Goal: Information Seeking & Learning: Learn about a topic

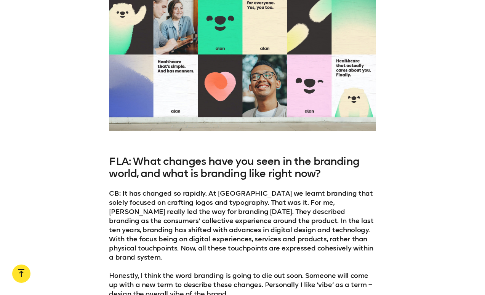
scroll to position [1484, 0]
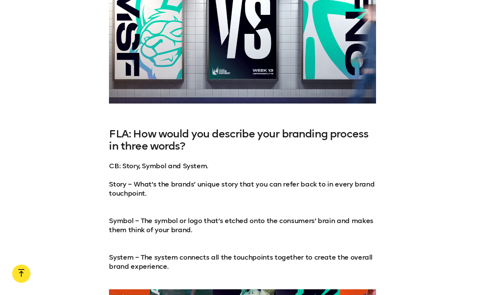
click at [149, 162] on p "CB: Story, Symbol and System. Story – What’s the brands’ unique story that you …" at bounding box center [242, 185] width 267 height 46
click at [179, 128] on h3 "FLA: How would you describe your branding process in three words?" at bounding box center [242, 140] width 267 height 24
click at [178, 128] on h3 "FLA: How would you describe your branding process in three words?" at bounding box center [242, 140] width 267 height 24
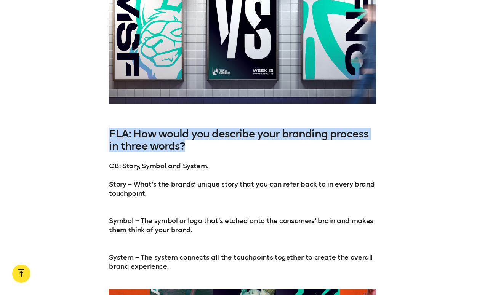
click at [178, 128] on h3 "FLA: How would you describe your branding process in three words?" at bounding box center [242, 140] width 267 height 24
click at [112, 128] on h3 "FLA: How would you describe your branding process in three words?" at bounding box center [242, 140] width 267 height 24
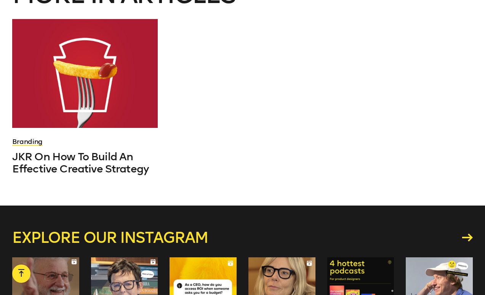
scroll to position [3549, 0]
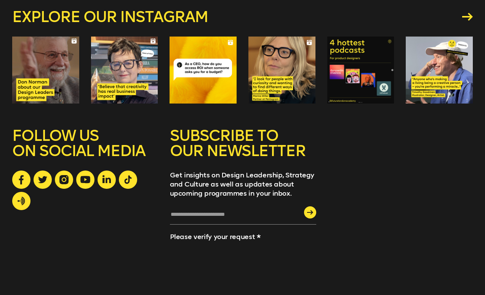
click at [404, 129] on div "SUBSCRIBE TO OUR NEWSLETTER Get insights on Design Leadership, Strategy and Cul…" at bounding box center [242, 214] width 461 height 172
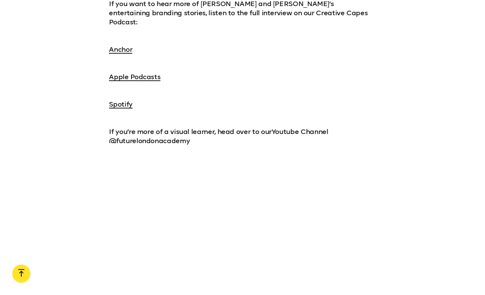
scroll to position [2996, 0]
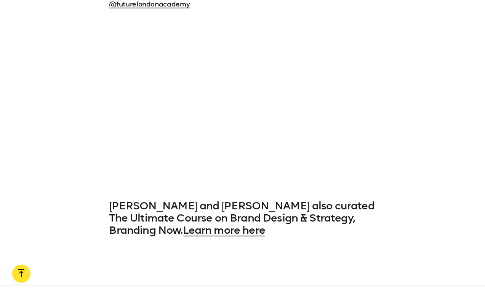
click at [110, 200] on h3 "[PERSON_NAME] and [PERSON_NAME] also curated The Ultimate Course on Brand Desig…" at bounding box center [242, 218] width 267 height 37
